Goal: Use online tool/utility: Utilize a website feature to perform a specific function

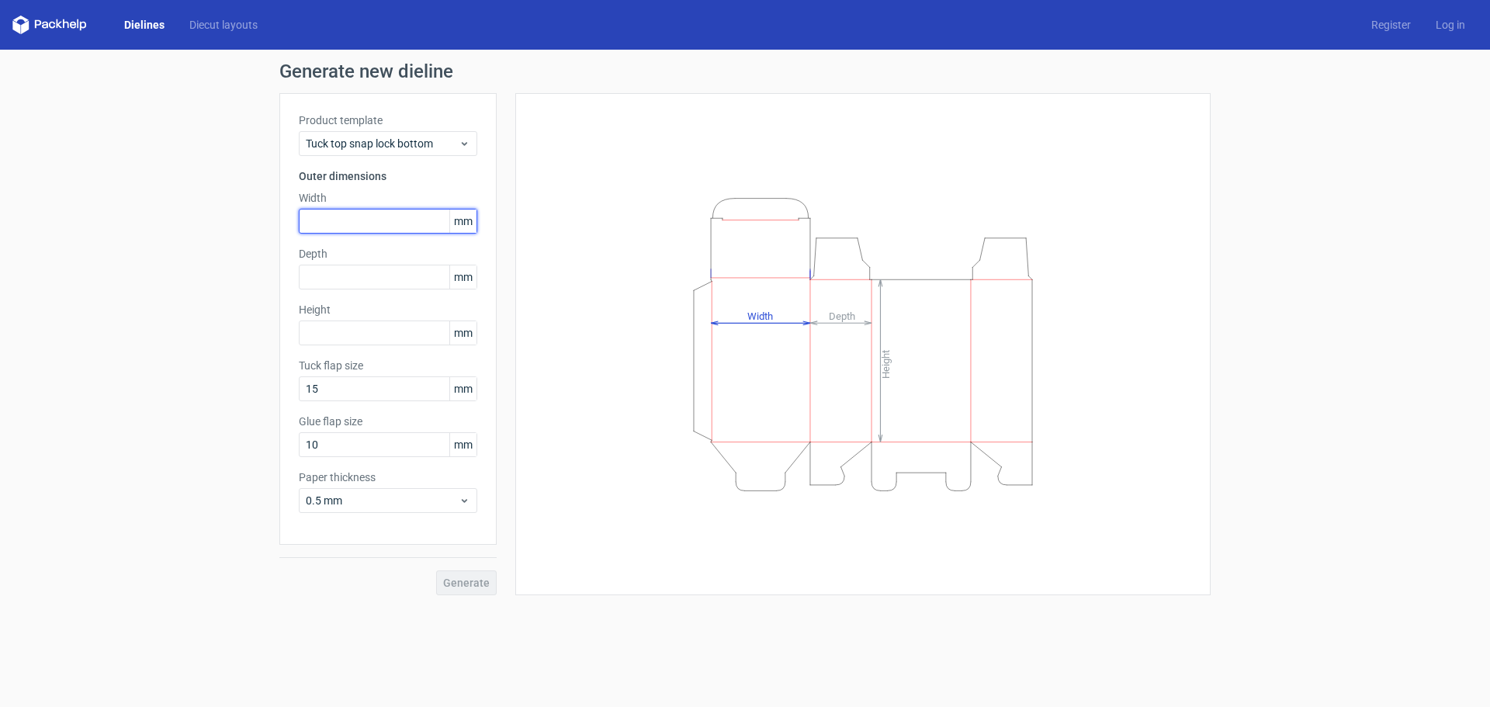
click at [370, 217] on input "text" at bounding box center [388, 221] width 179 height 25
click at [467, 220] on span "mm" at bounding box center [462, 221] width 27 height 23
drag, startPoint x: 459, startPoint y: 219, endPoint x: 484, endPoint y: 219, distance: 25.6
click at [484, 219] on div "Product template Tuck top snap lock bottom Outer dimensions Width mm Depth mm H…" at bounding box center [387, 319] width 217 height 452
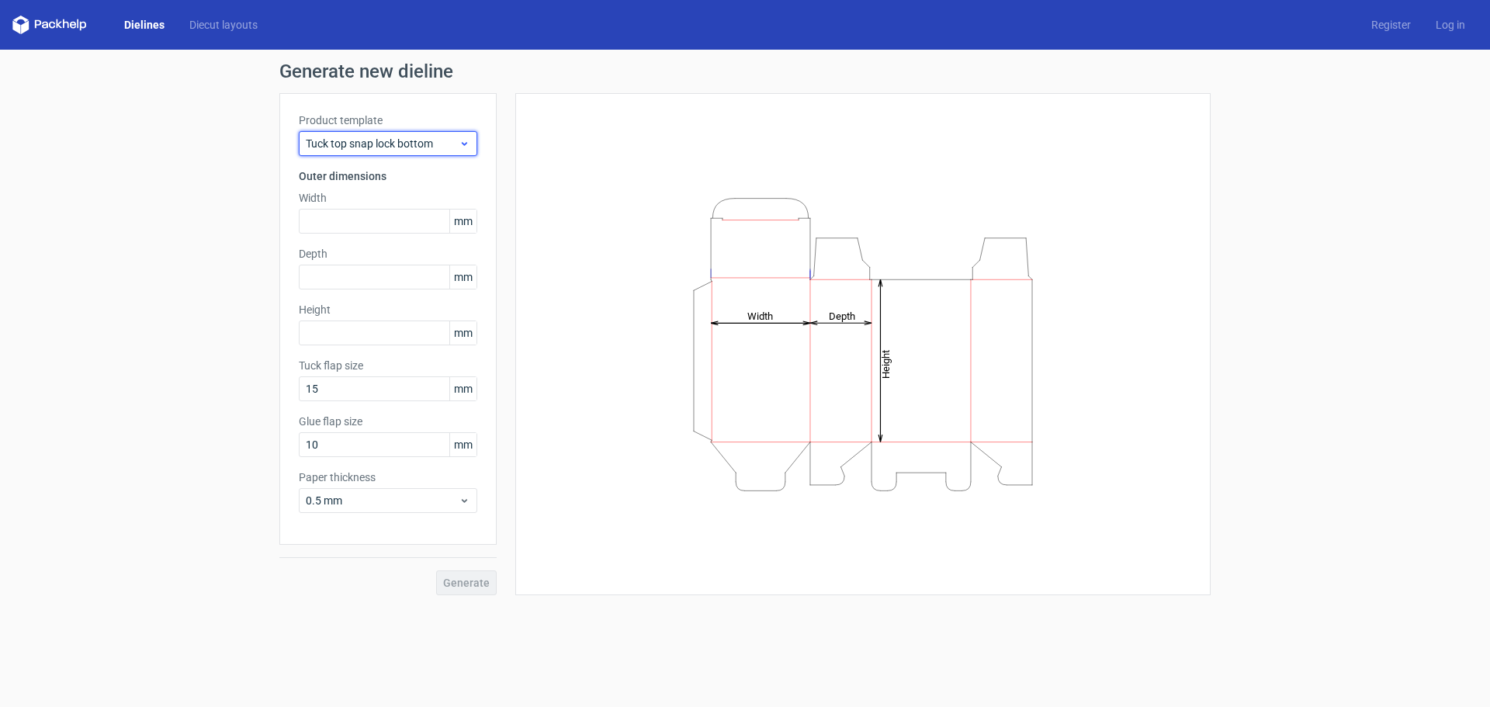
click at [376, 143] on span "Tuck top snap lock bottom" at bounding box center [382, 144] width 153 height 16
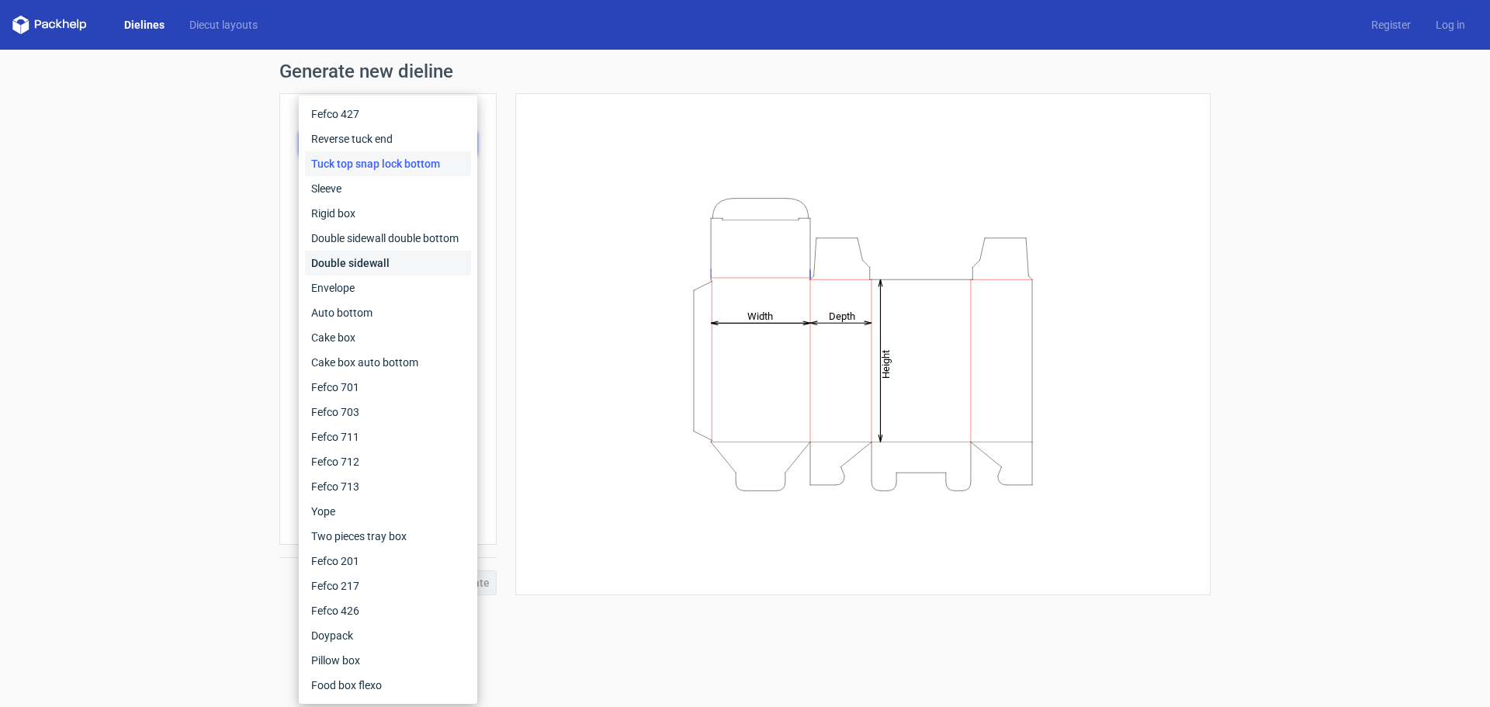
click at [360, 261] on div "Double sidewall" at bounding box center [388, 263] width 166 height 25
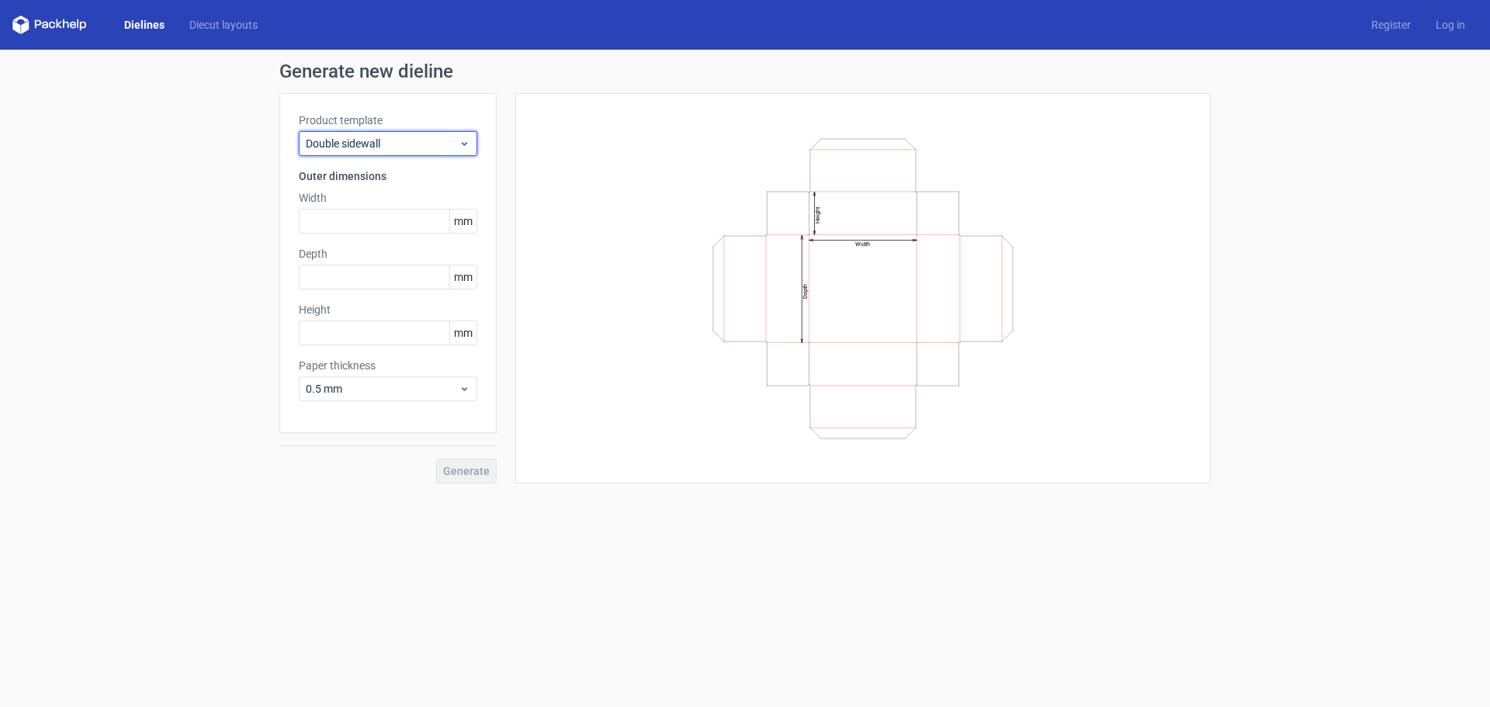
click at [393, 135] on div "Double sidewall" at bounding box center [388, 143] width 179 height 25
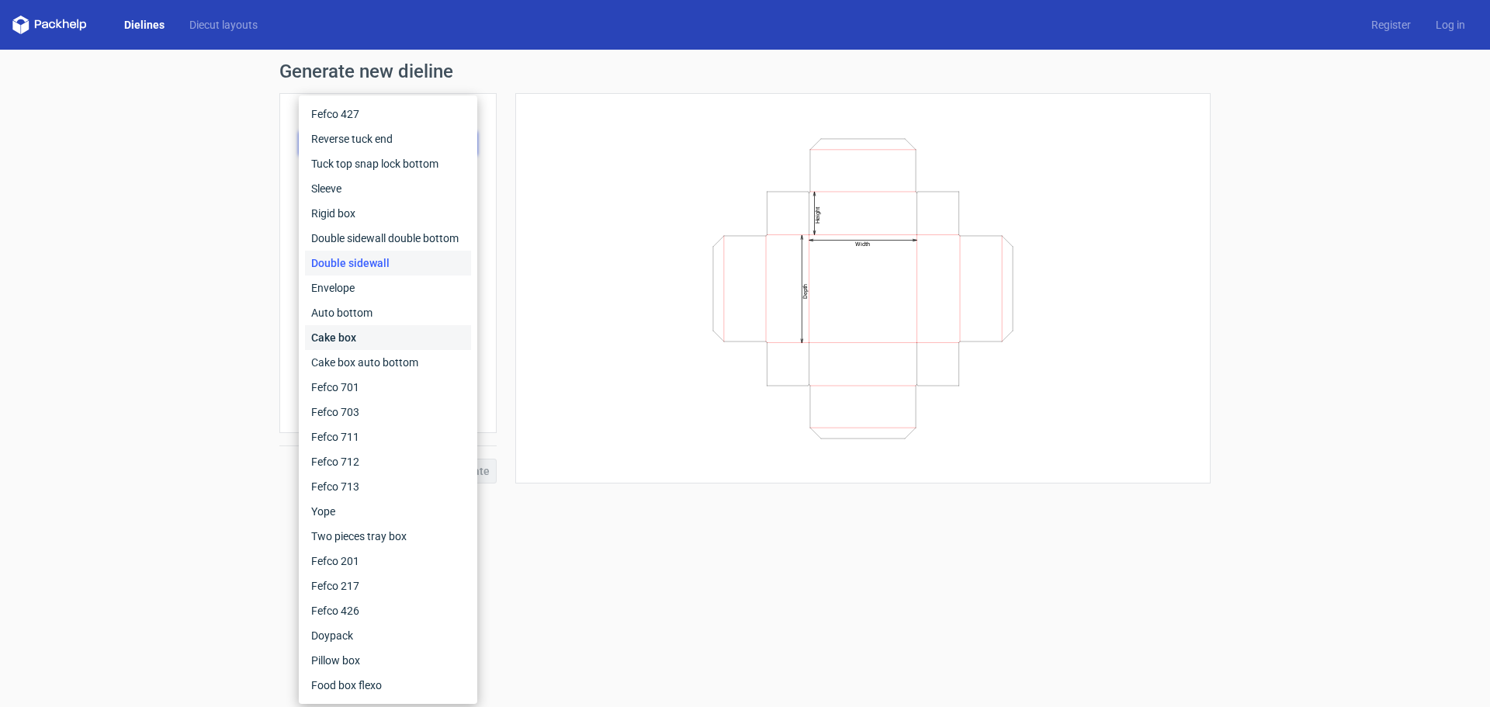
click at [372, 342] on div "Cake box" at bounding box center [388, 337] width 166 height 25
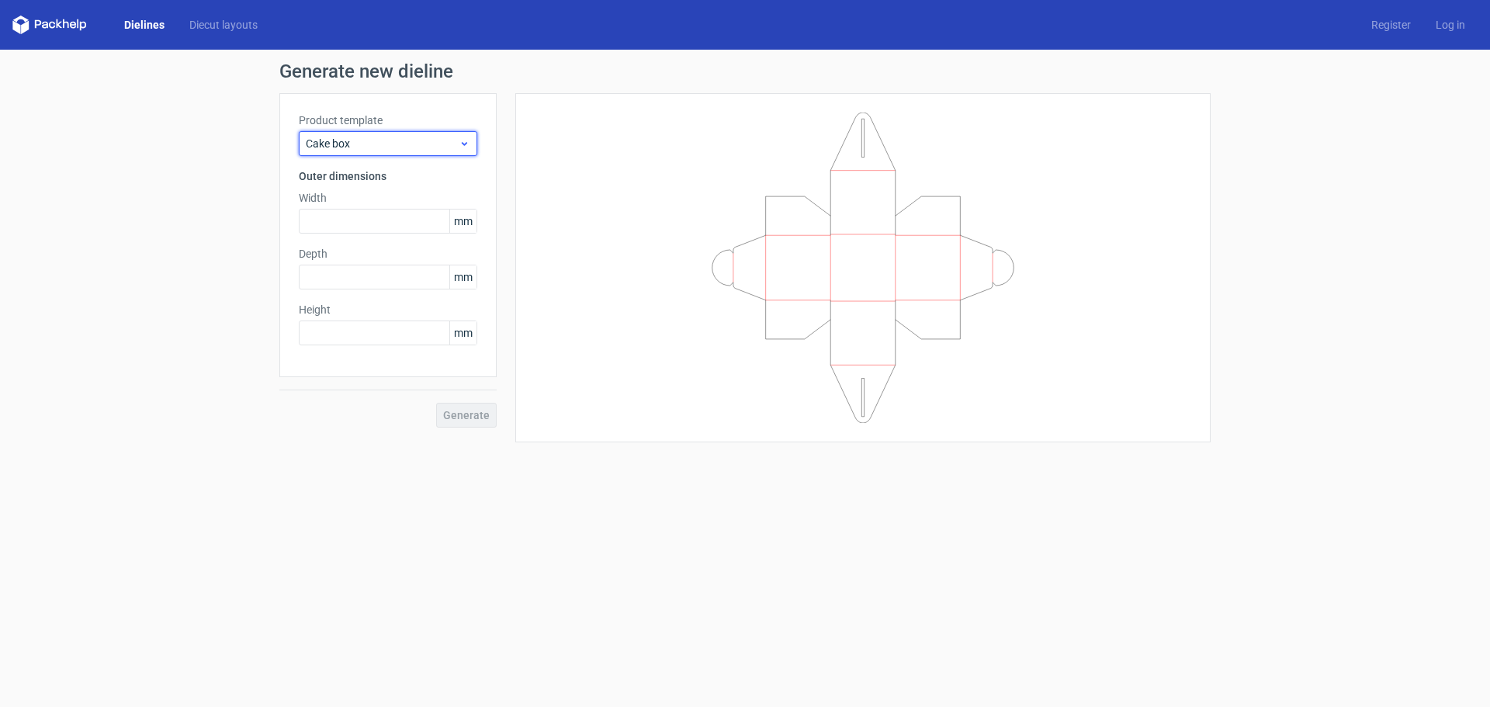
click at [390, 140] on span "Cake box" at bounding box center [382, 144] width 153 height 16
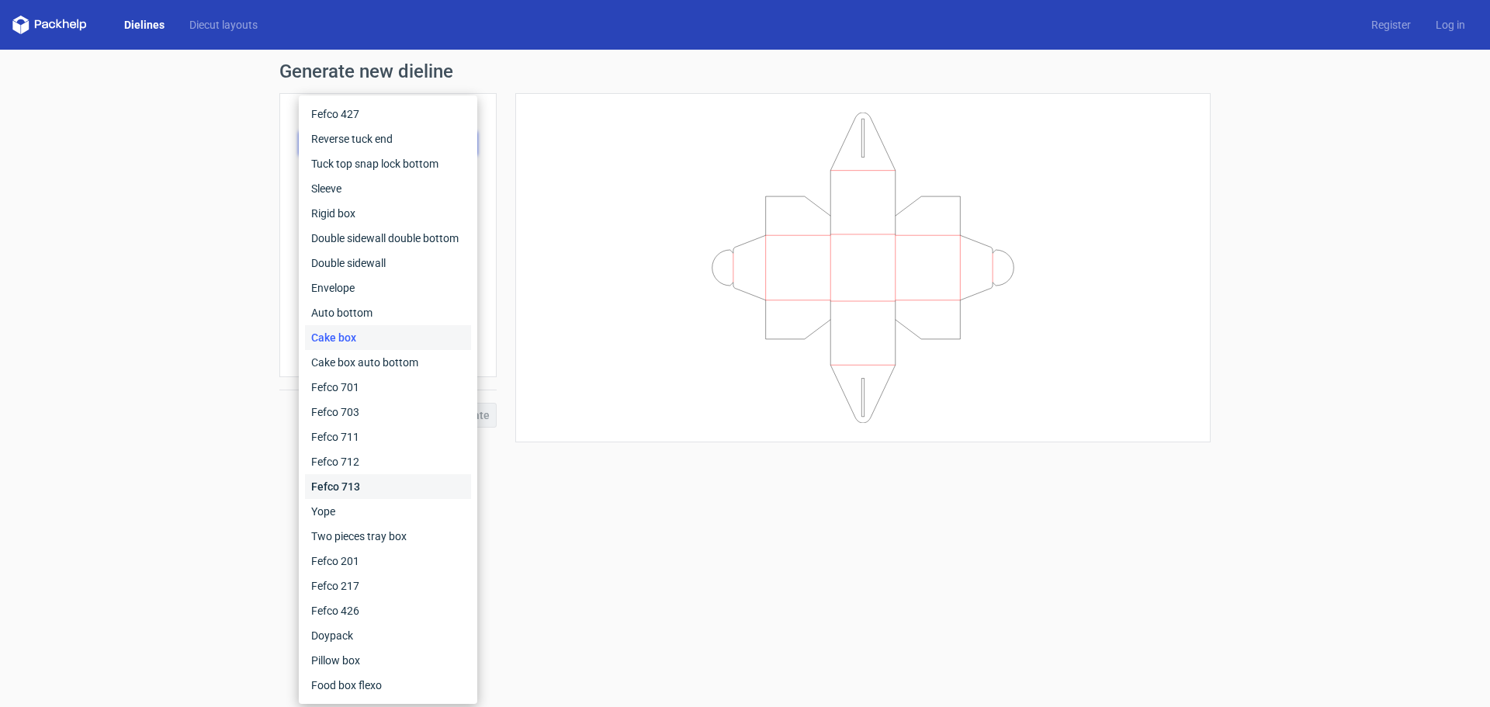
click at [376, 481] on div "Fefco 713" at bounding box center [388, 486] width 166 height 25
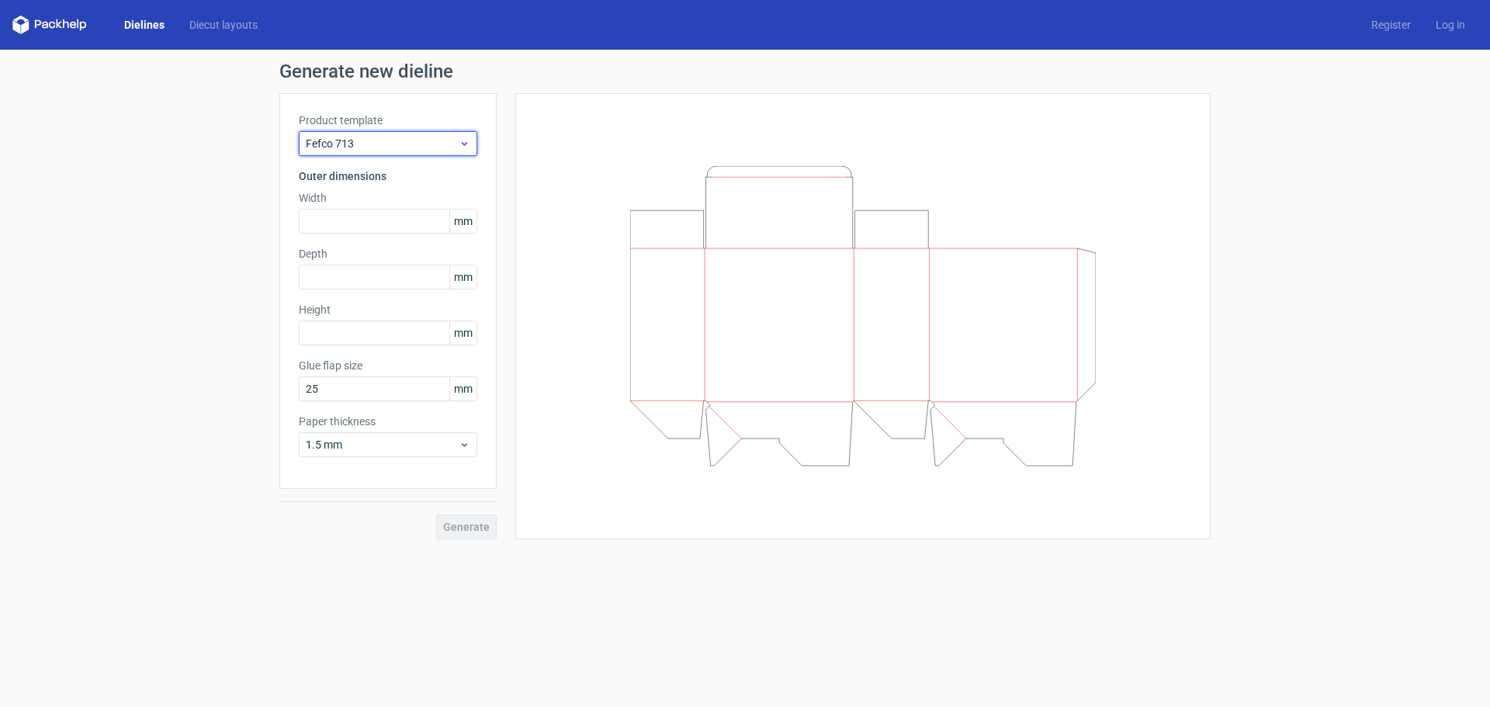
click at [402, 139] on span "Fefco 713" at bounding box center [382, 144] width 153 height 16
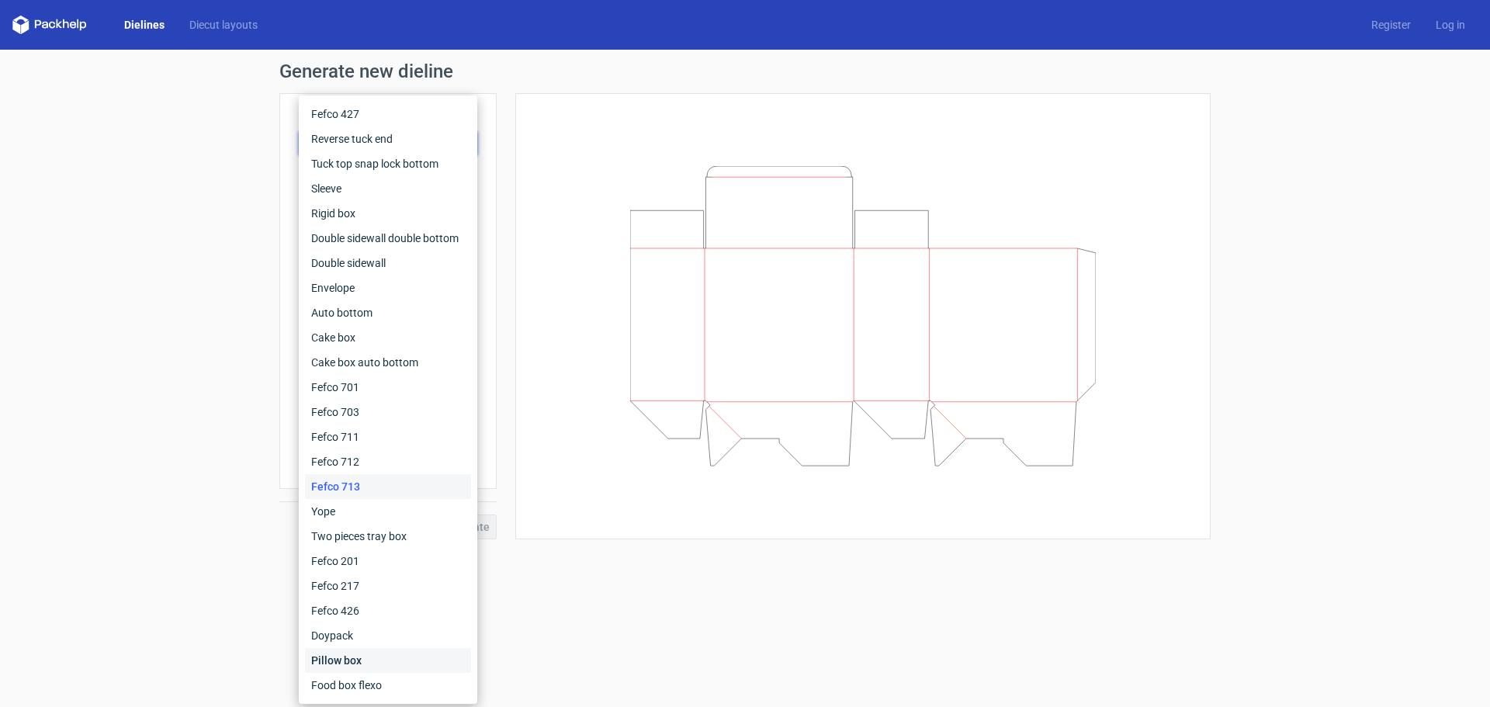
click at [384, 657] on div "Pillow box" at bounding box center [388, 660] width 166 height 25
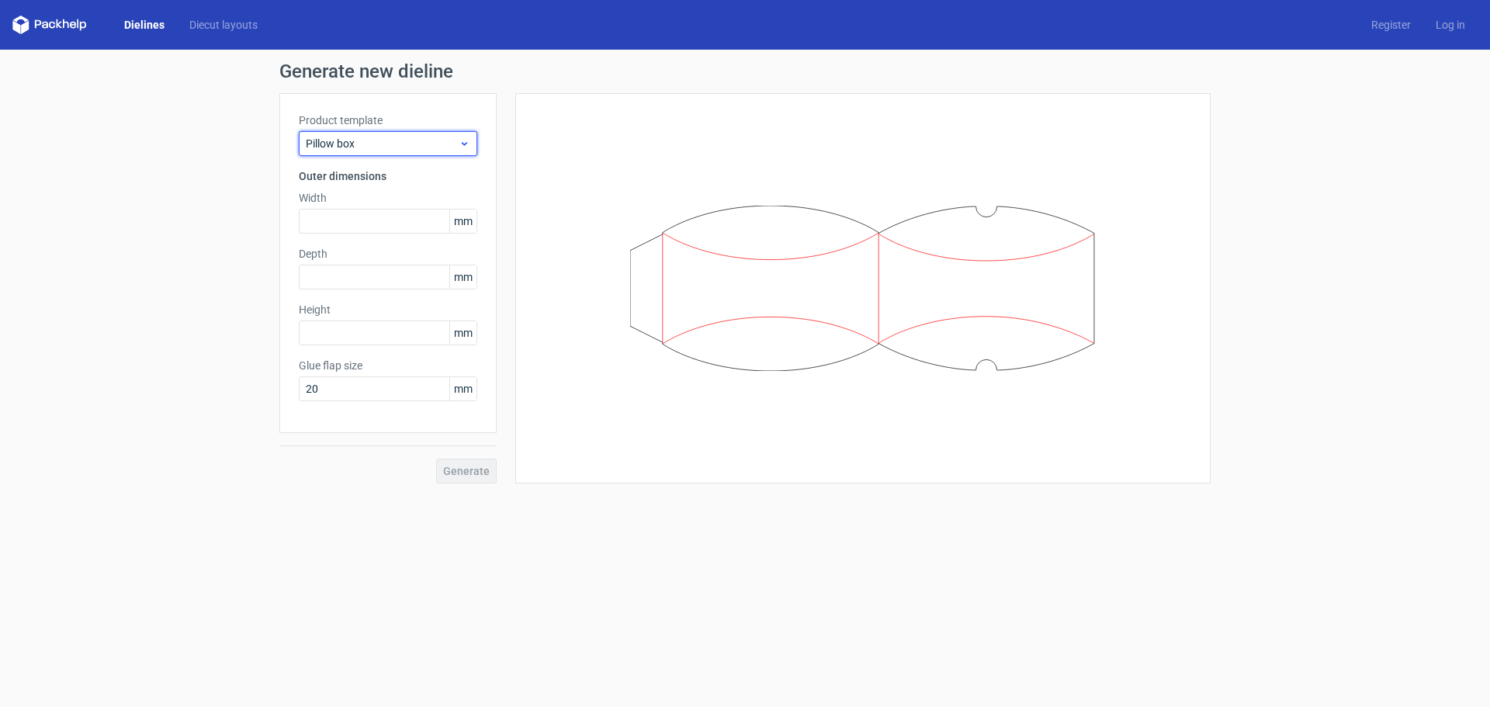
click at [366, 144] on span "Pillow box" at bounding box center [382, 144] width 153 height 16
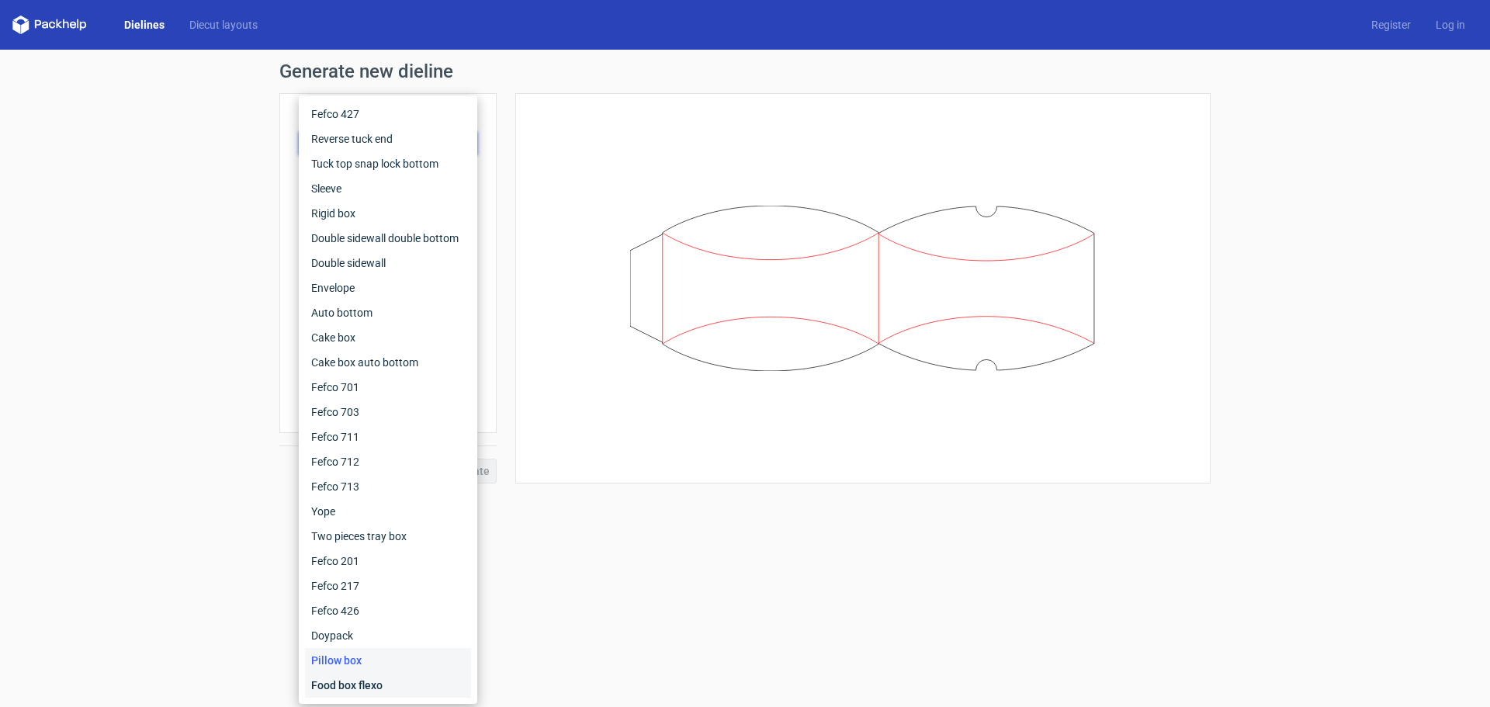
click at [369, 688] on div "Food box flexo" at bounding box center [388, 685] width 166 height 25
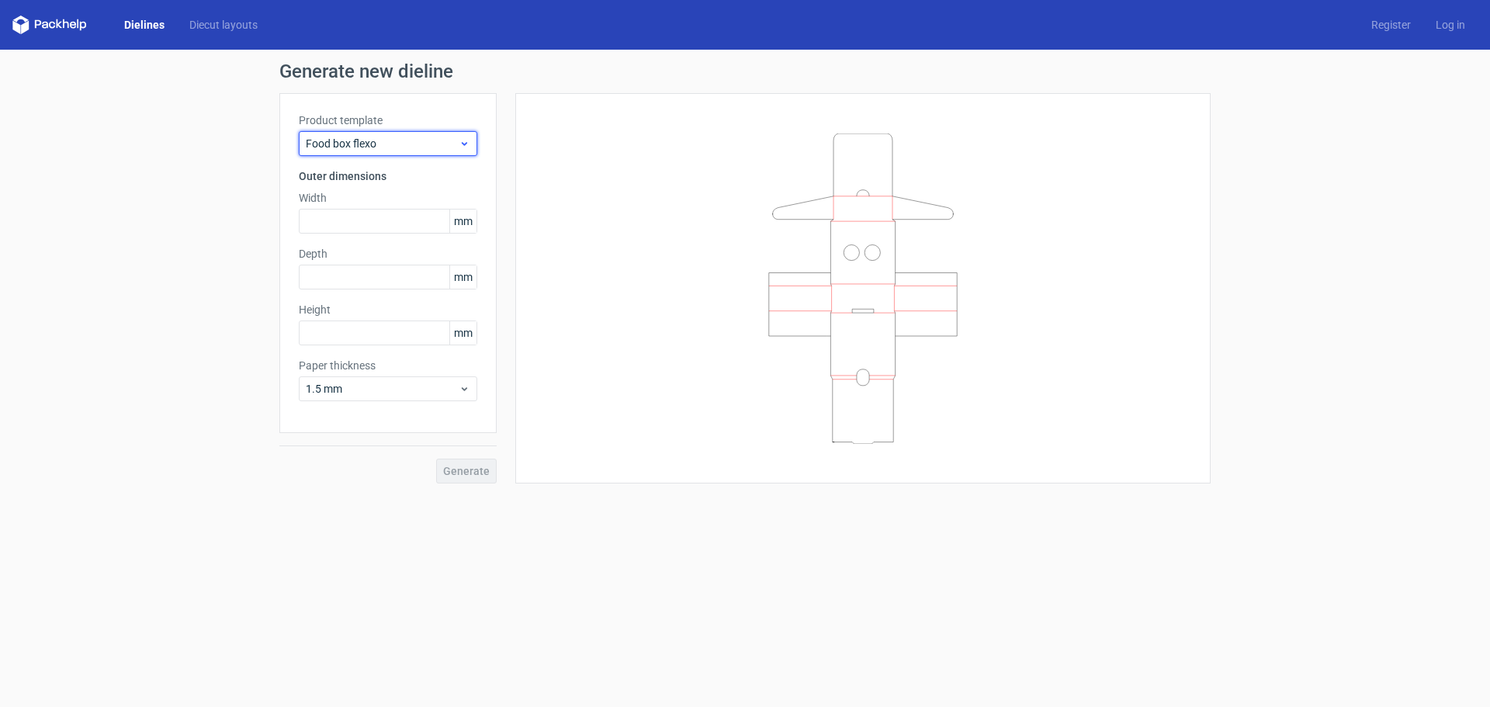
click at [393, 152] on div "Food box flexo" at bounding box center [388, 143] width 179 height 25
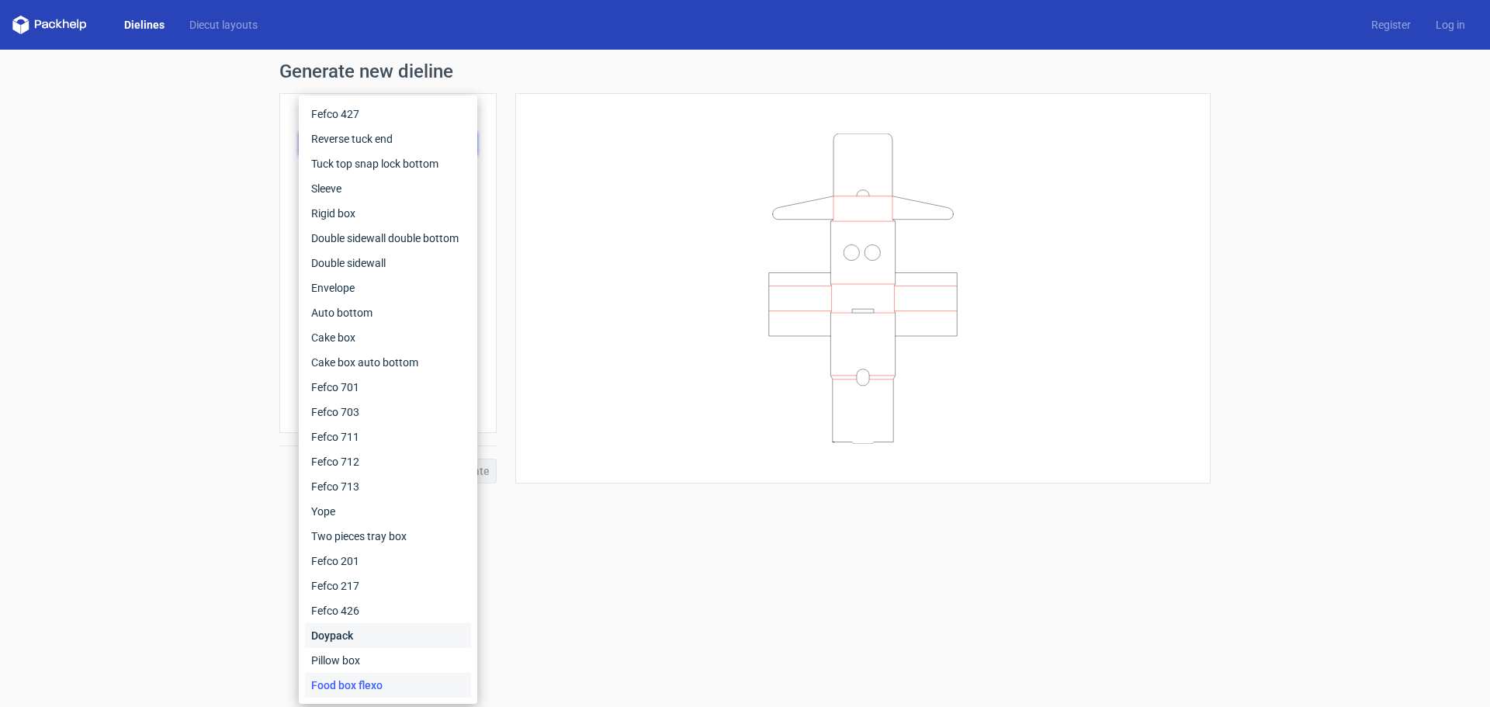
click at [351, 638] on div "Doypack" at bounding box center [388, 635] width 166 height 25
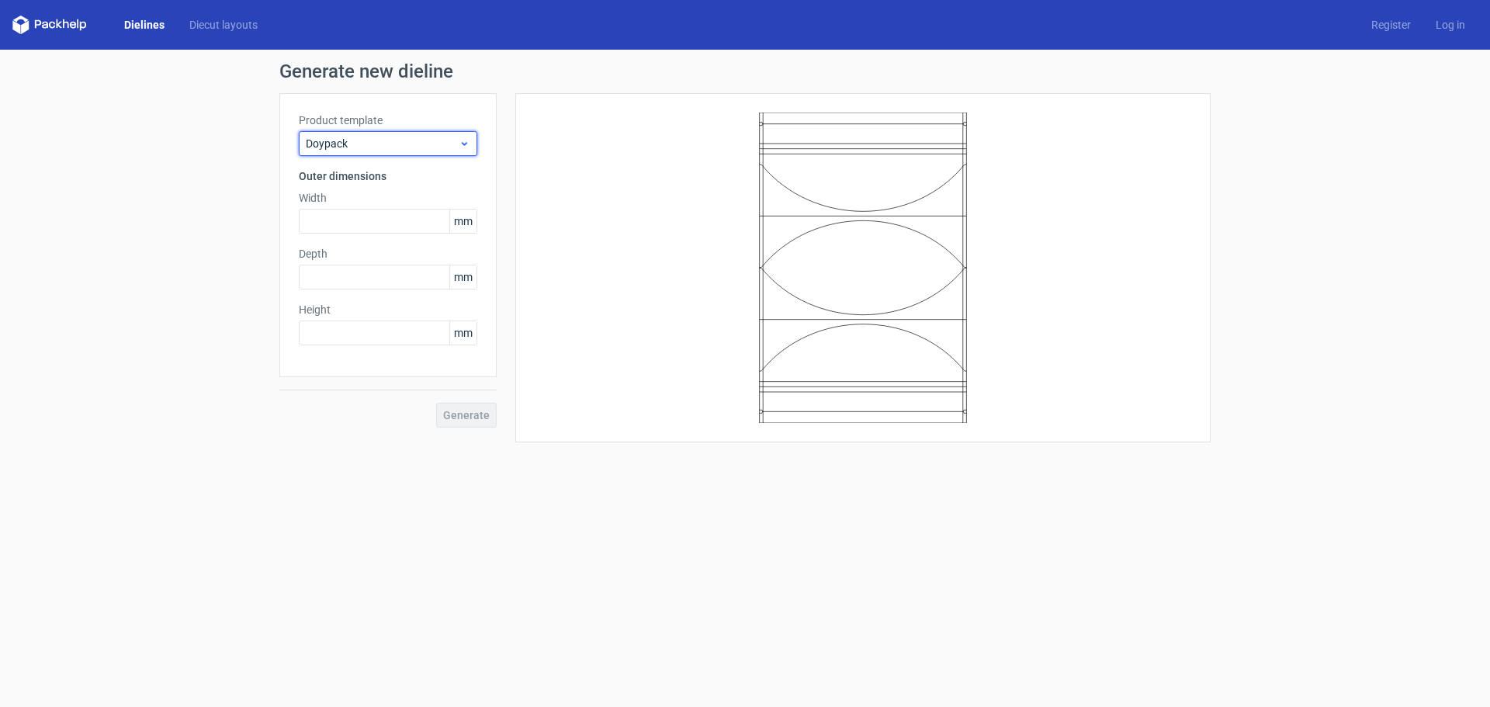
click at [357, 137] on span "Doypack" at bounding box center [382, 144] width 153 height 16
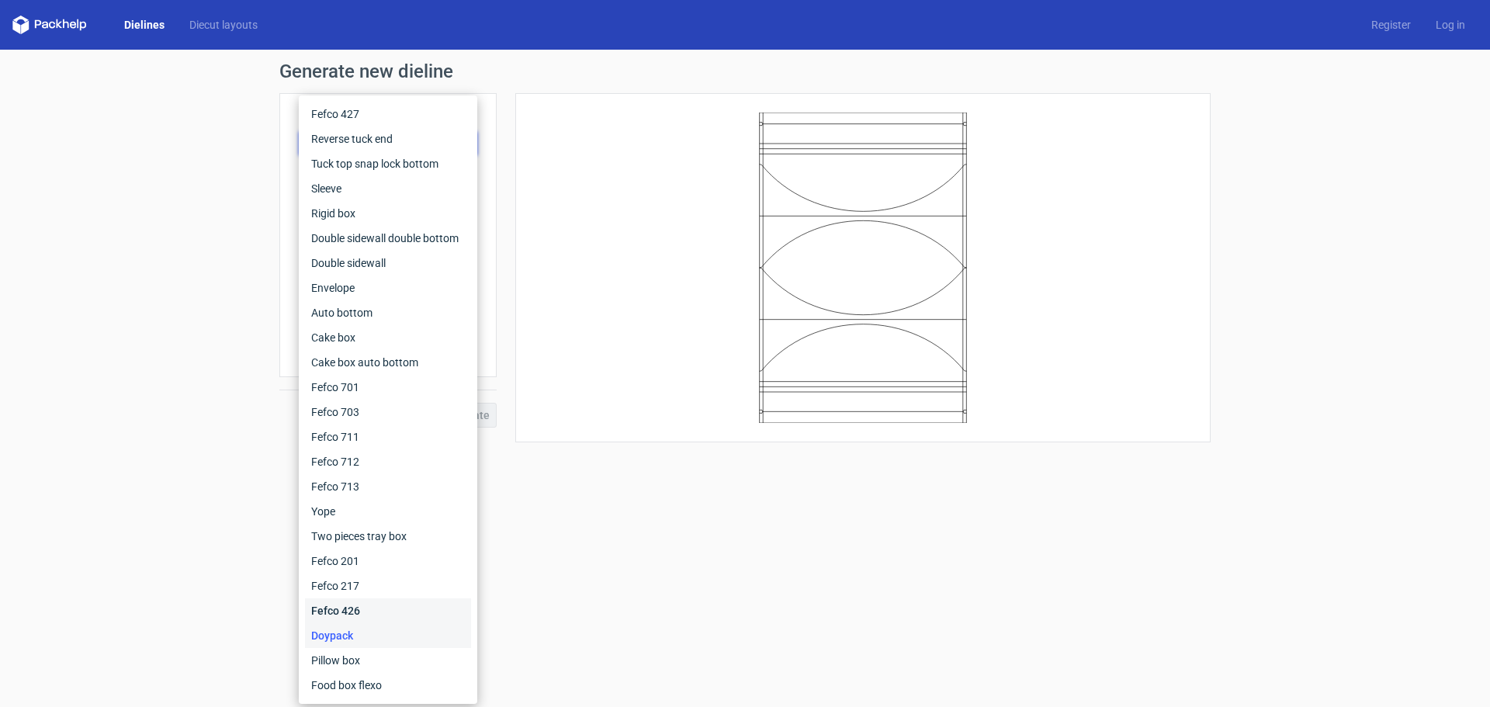
click at [383, 607] on div "Fefco 426" at bounding box center [388, 610] width 166 height 25
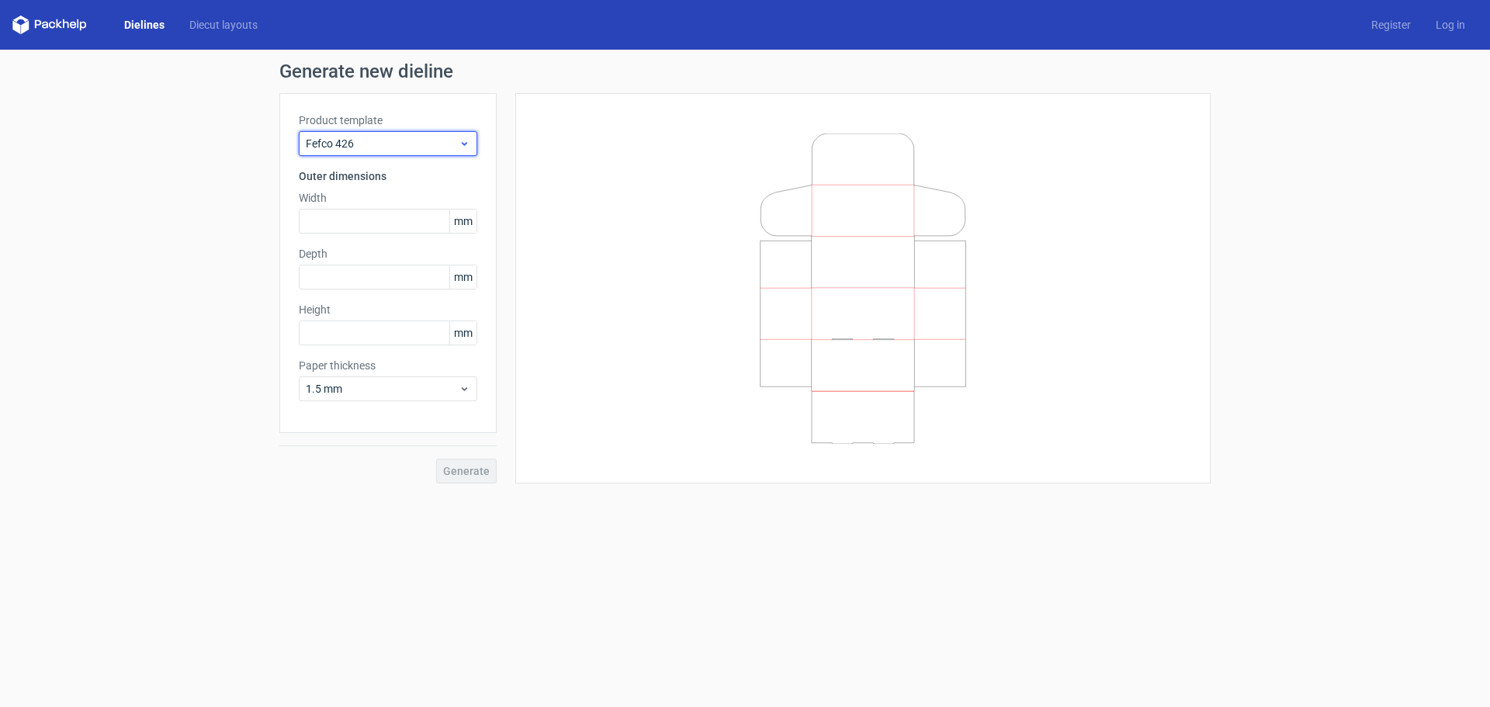
click at [383, 141] on span "Fefco 426" at bounding box center [382, 144] width 153 height 16
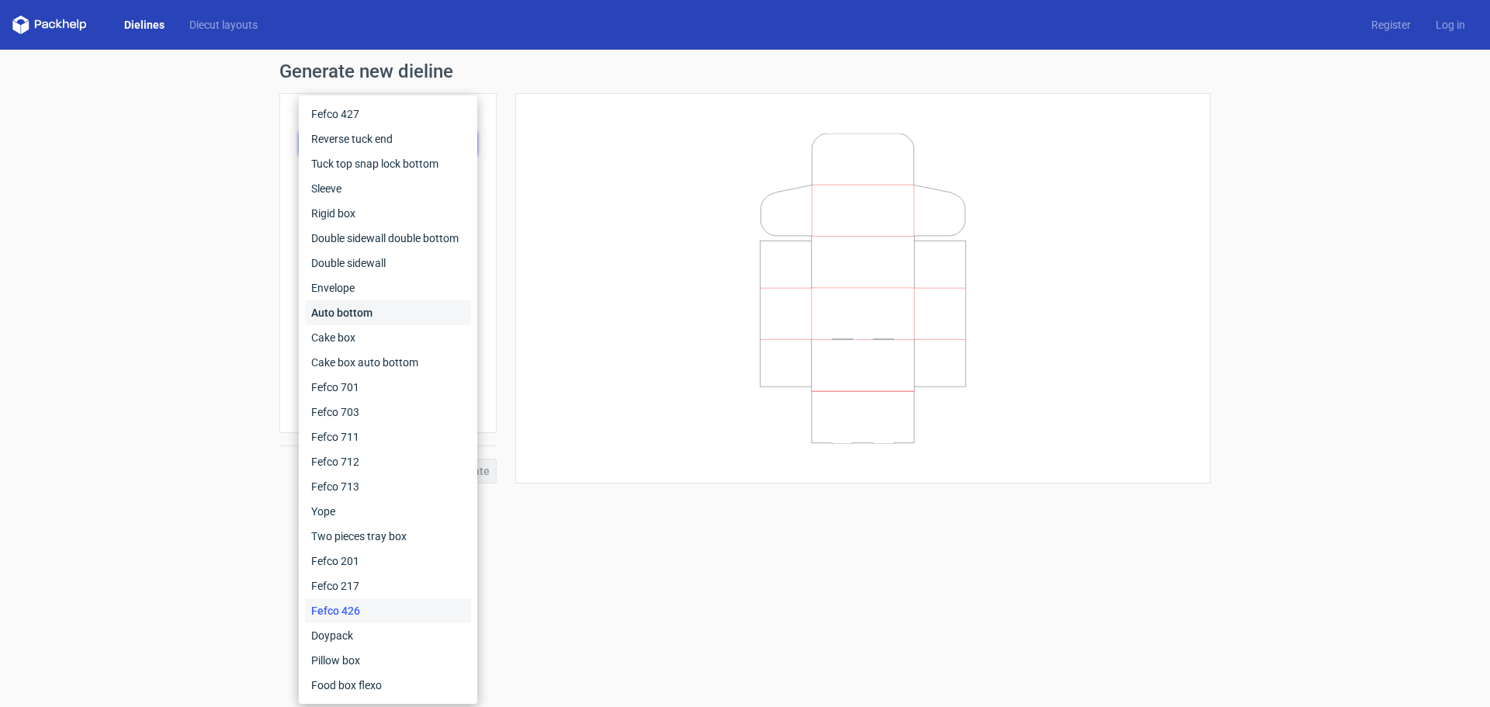
click at [375, 307] on div "Auto bottom" at bounding box center [388, 312] width 166 height 25
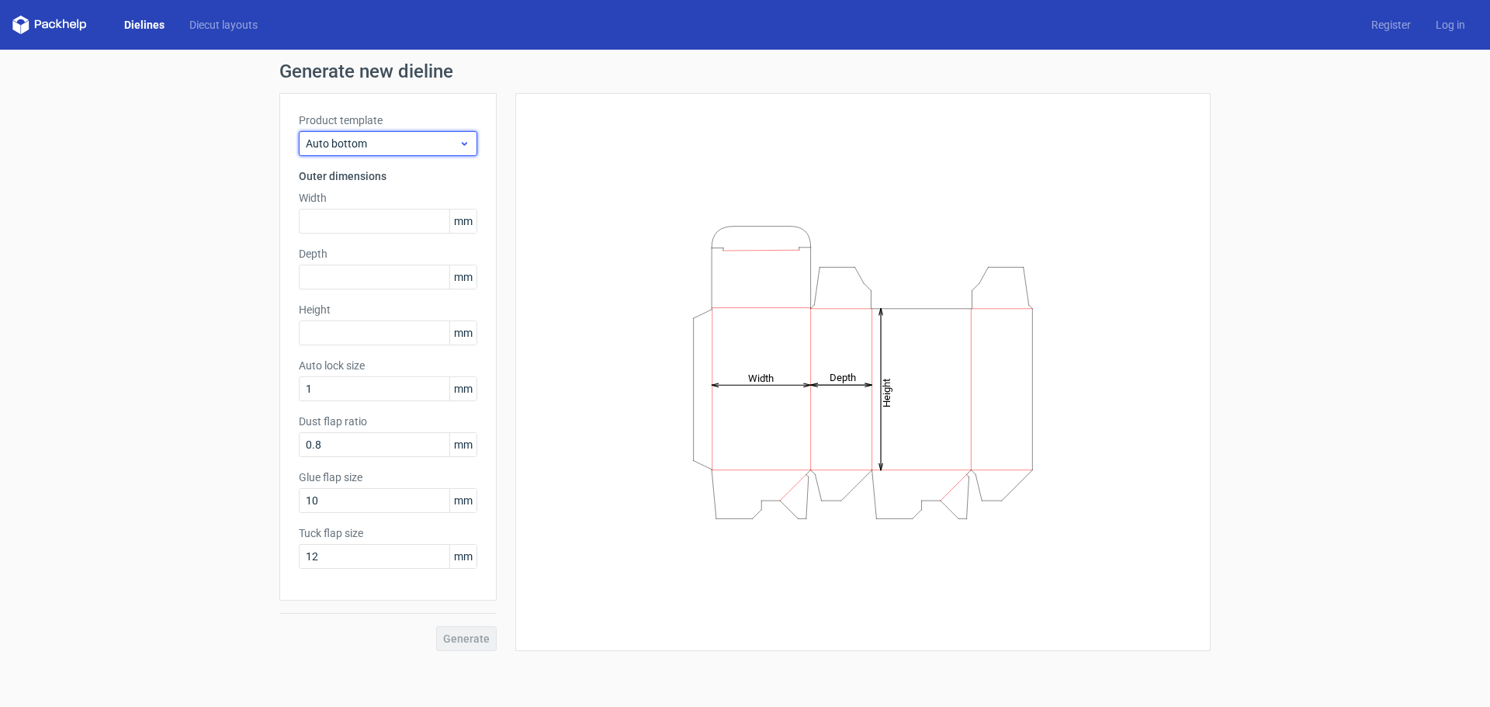
click at [355, 153] on div "Auto bottom" at bounding box center [388, 143] width 179 height 25
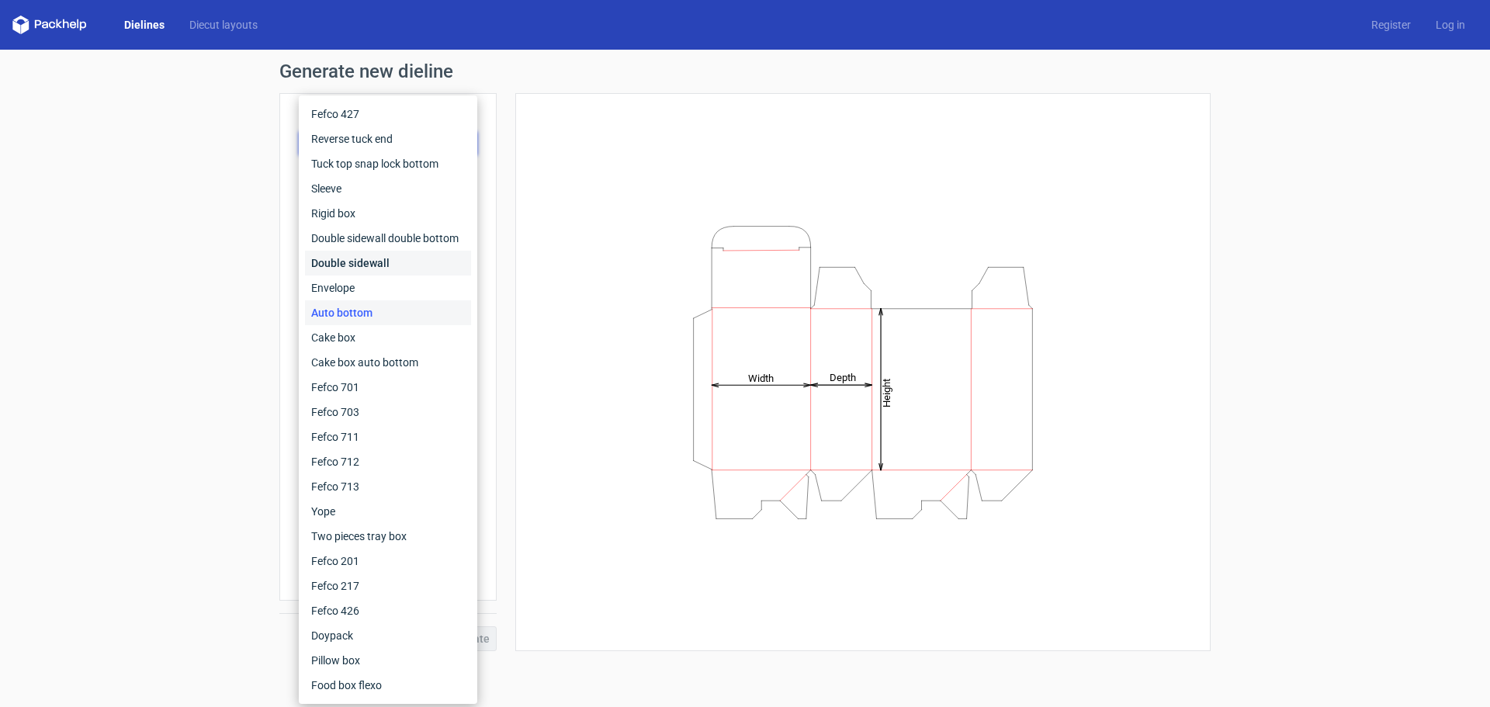
click at [374, 262] on div "Double sidewall" at bounding box center [388, 263] width 166 height 25
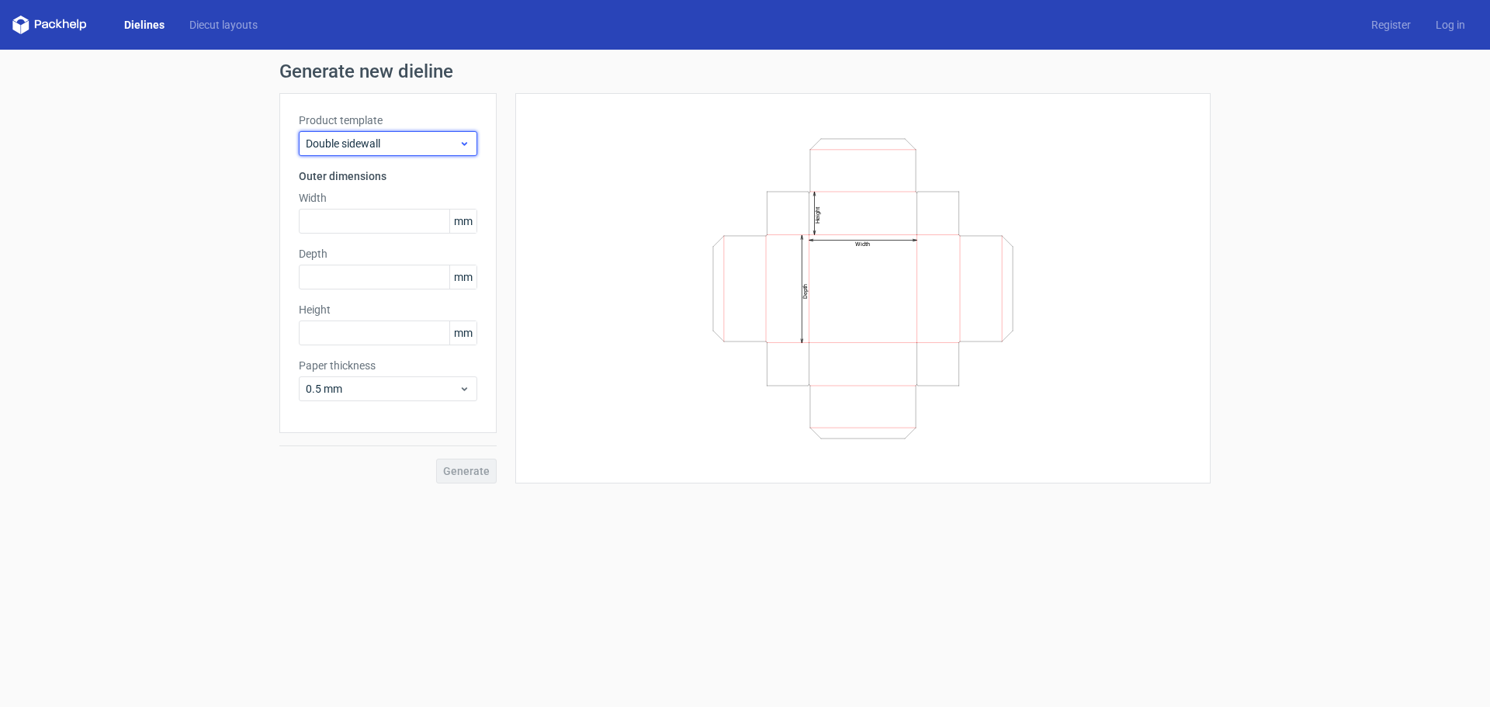
click at [369, 139] on span "Double sidewall" at bounding box center [382, 144] width 153 height 16
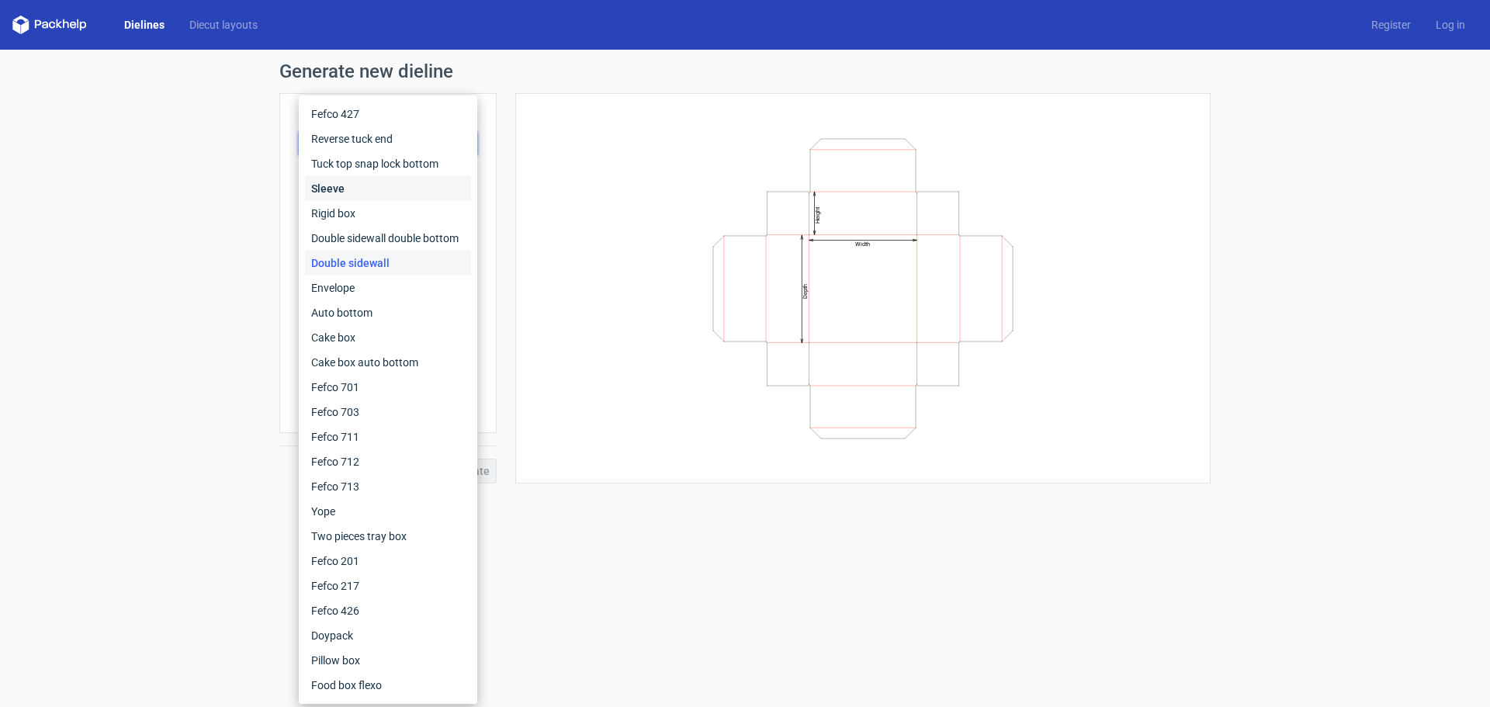
click at [371, 193] on div "Sleeve" at bounding box center [388, 188] width 166 height 25
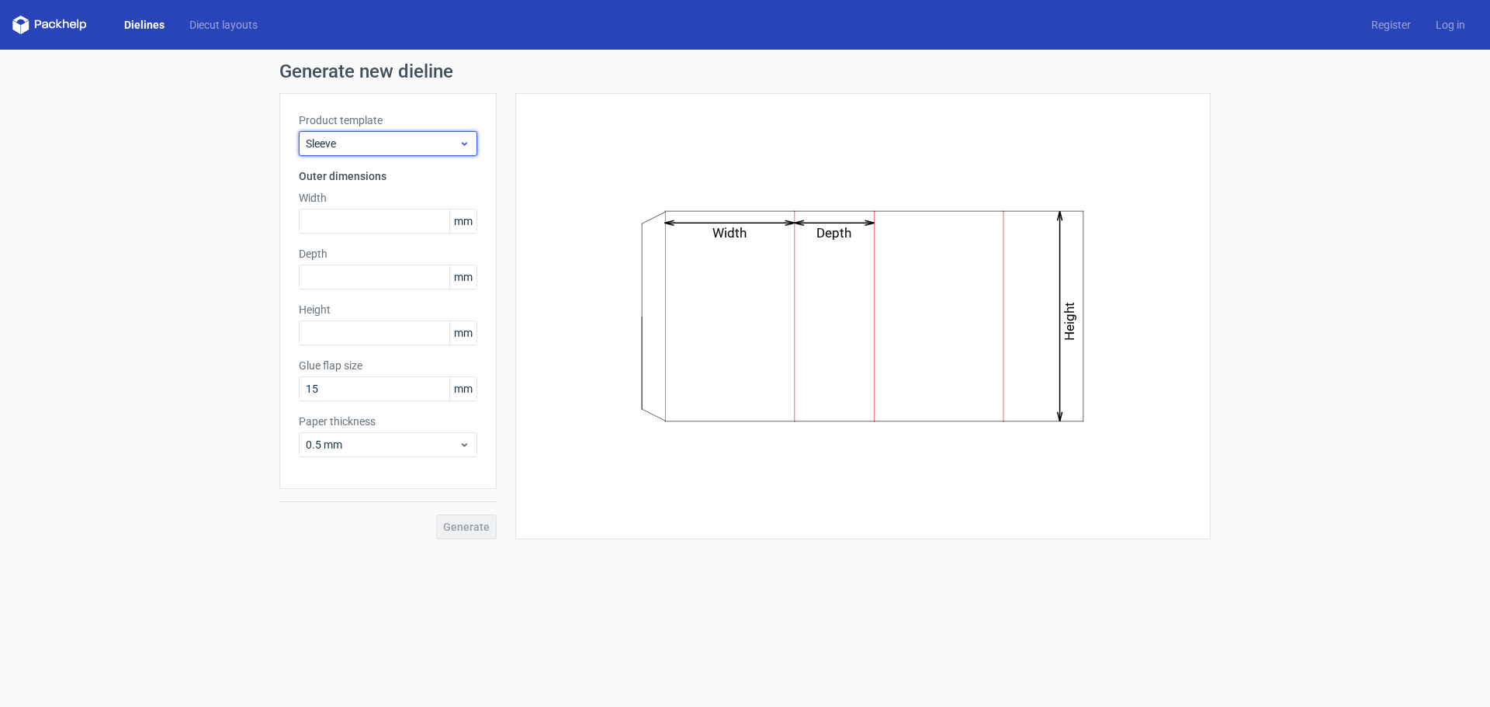
click at [380, 136] on span "Sleeve" at bounding box center [382, 144] width 153 height 16
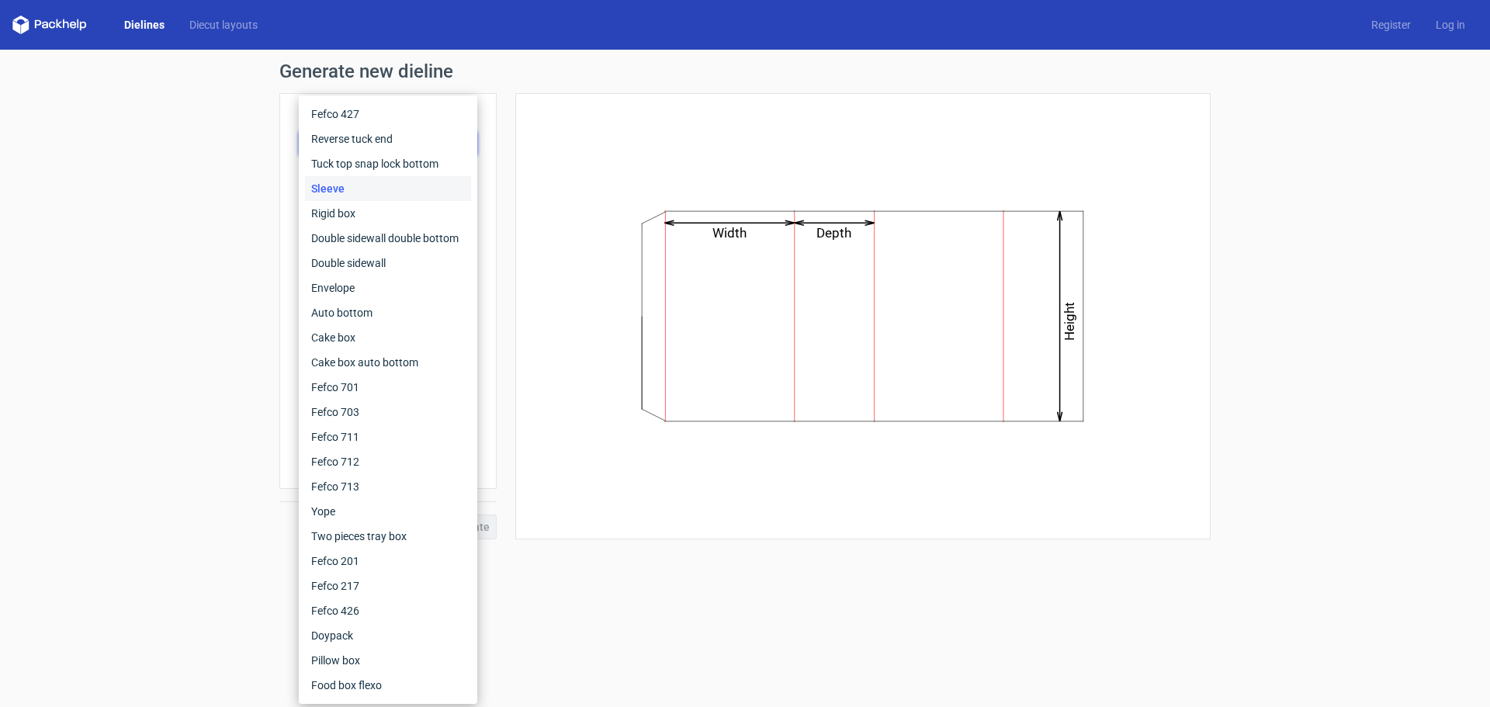
click at [225, 173] on div "Generate new dieline Product template Sleeve Outer dimensions Width mm Depth mm…" at bounding box center [745, 301] width 1490 height 502
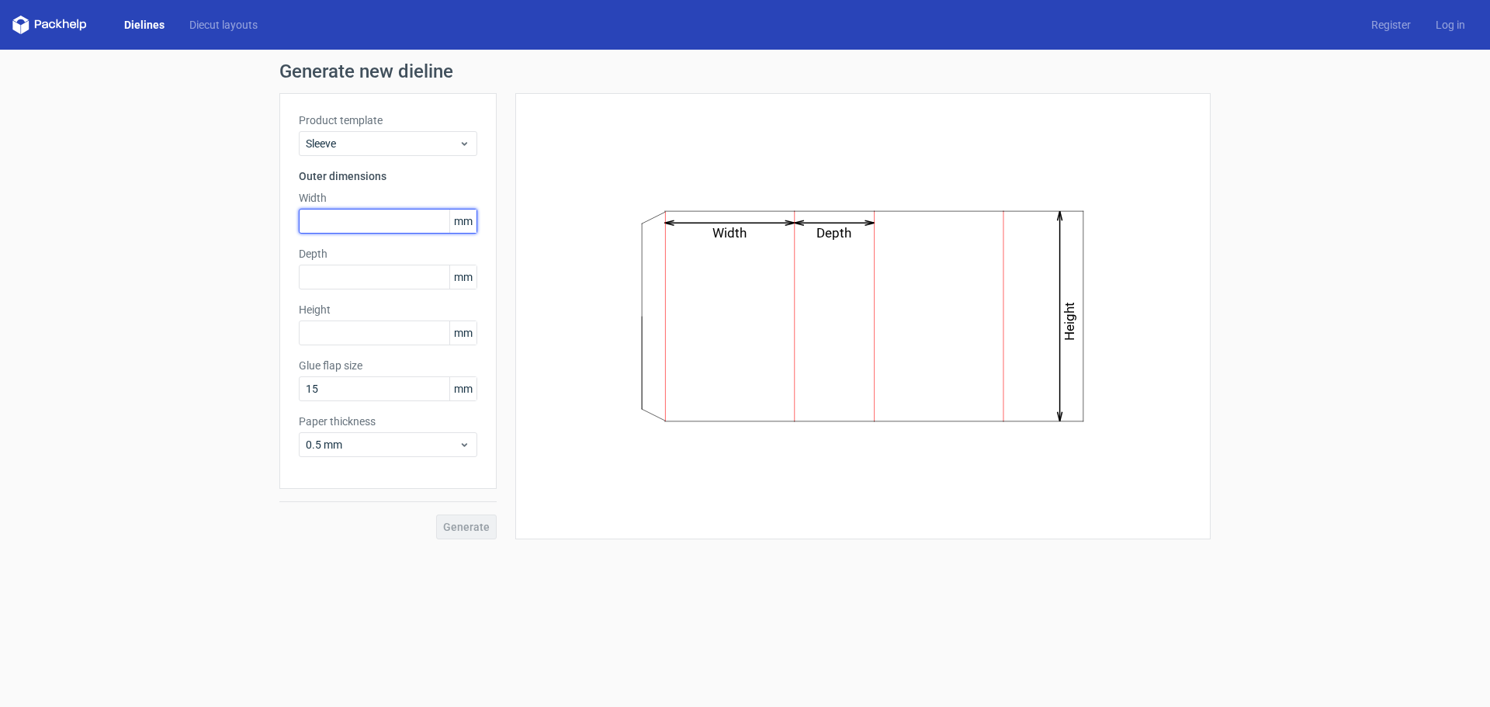
click at [340, 220] on input "text" at bounding box center [388, 221] width 179 height 25
type input "100"
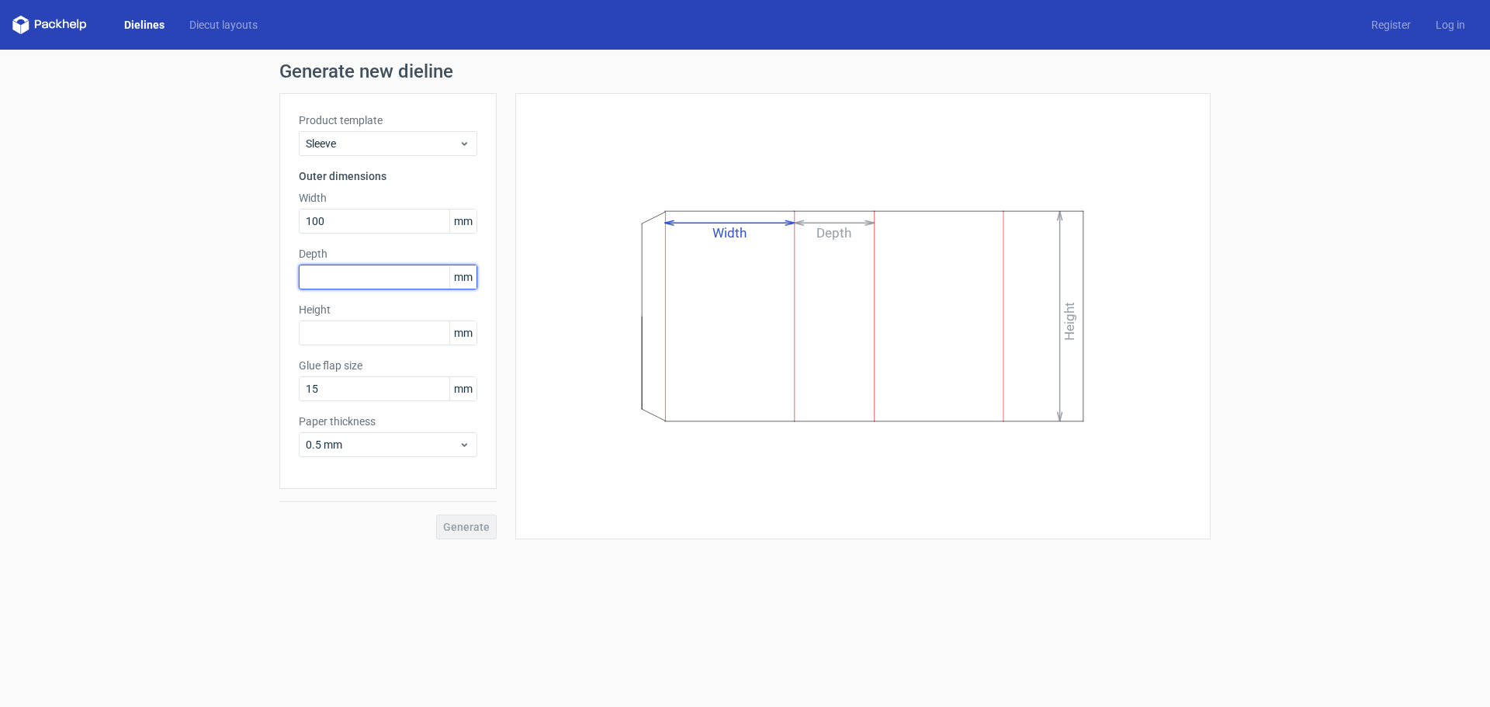
click at [397, 279] on input "text" at bounding box center [388, 277] width 179 height 25
type input "45"
click at [366, 328] on input "text" at bounding box center [388, 333] width 179 height 25
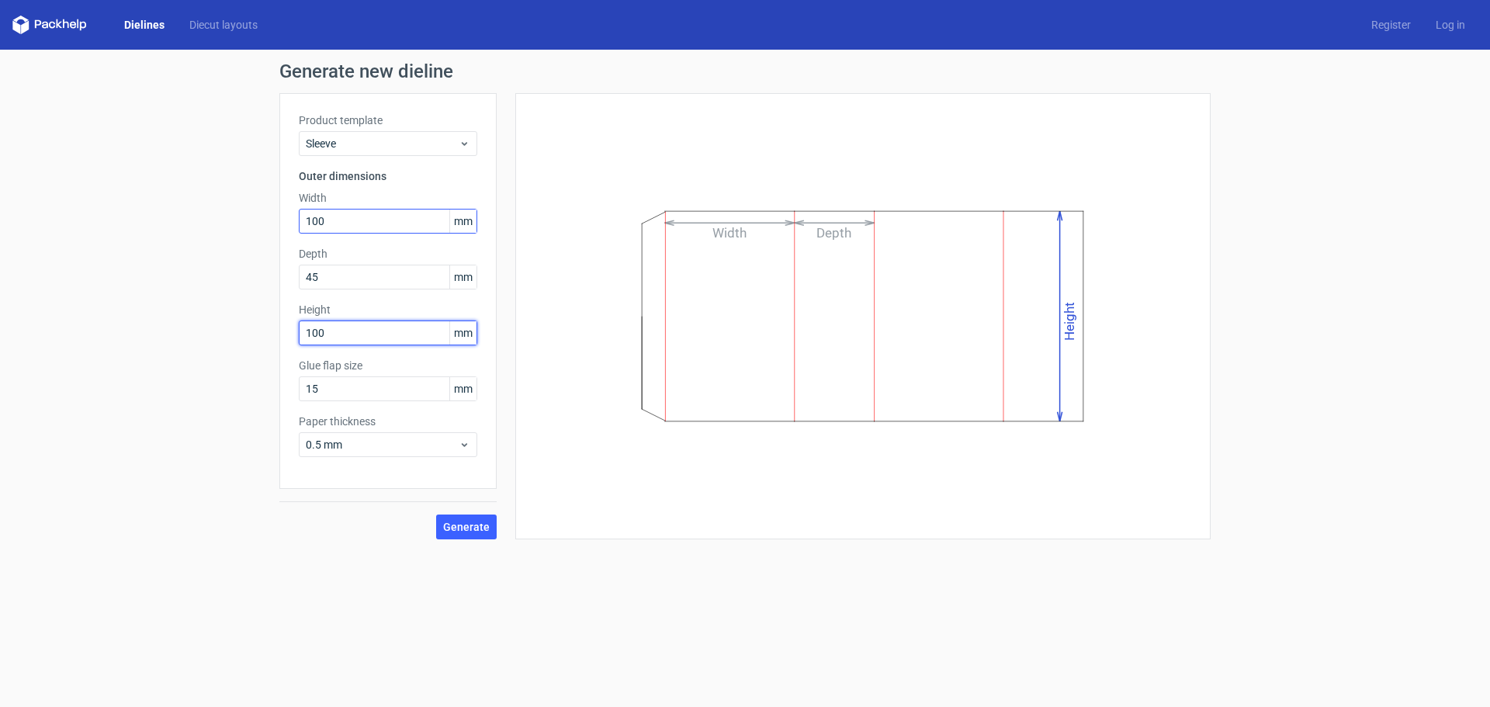
type input "100"
drag, startPoint x: 335, startPoint y: 227, endPoint x: 255, endPoint y: 203, distance: 83.7
click at [255, 203] on div "Generate new dieline Product template Sleeve Outer dimensions Width 100 mm Dept…" at bounding box center [745, 301] width 1490 height 502
type input "130"
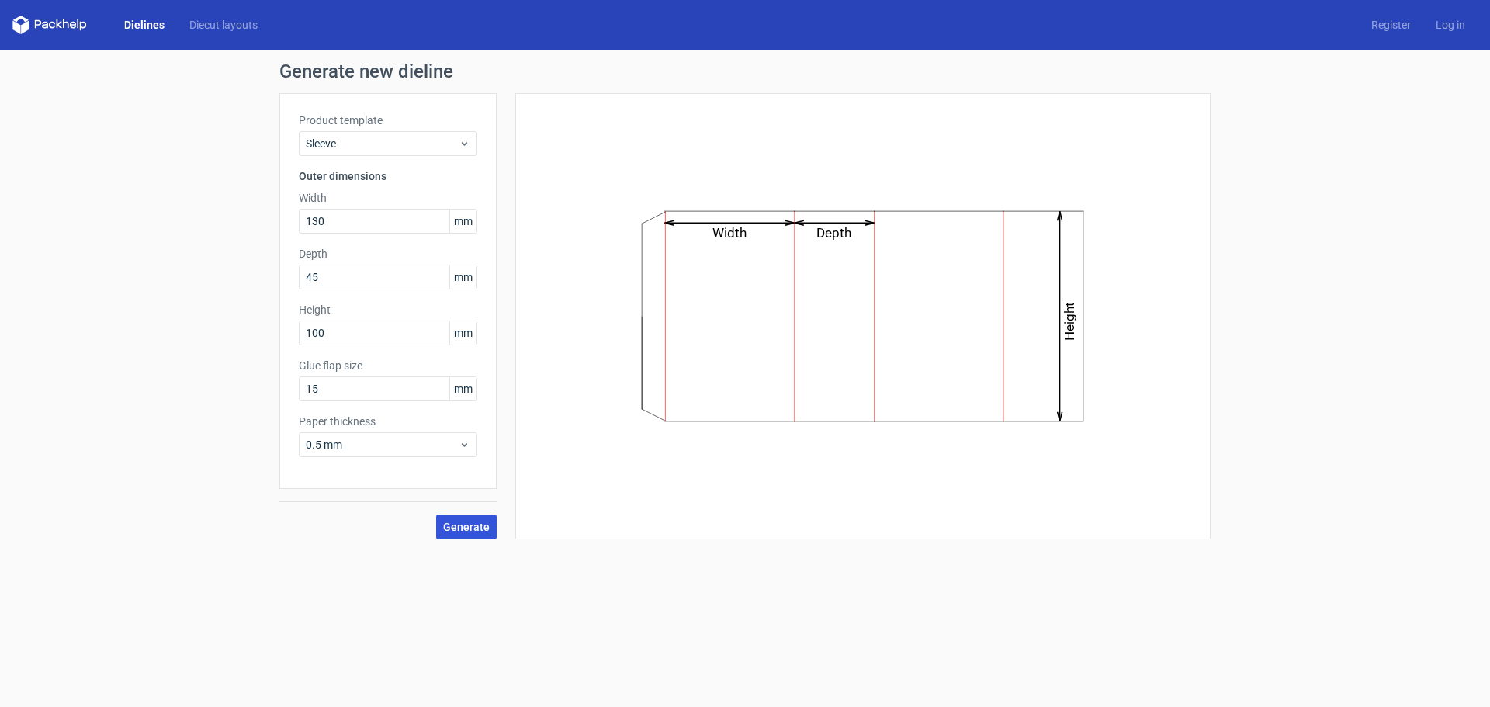
click at [480, 532] on span "Generate" at bounding box center [466, 527] width 47 height 11
